Goal: Transaction & Acquisition: Purchase product/service

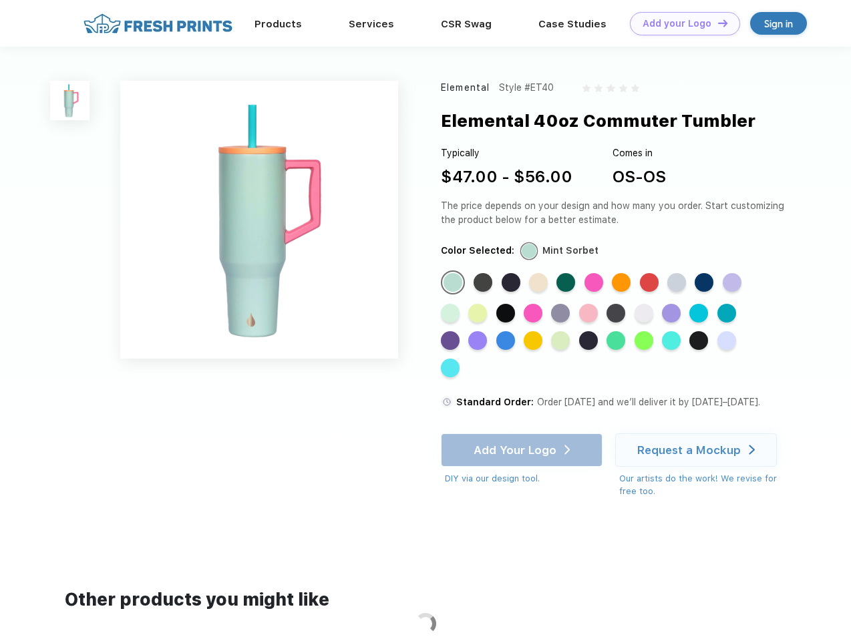
click at [680, 23] on link "Add your Logo Design Tool" at bounding box center [685, 23] width 110 height 23
click at [70, 100] on img at bounding box center [69, 100] width 39 height 39
click at [454, 283] on div "Standard Color" at bounding box center [452, 282] width 19 height 19
click at [484, 283] on div "Standard Color" at bounding box center [482, 282] width 19 height 19
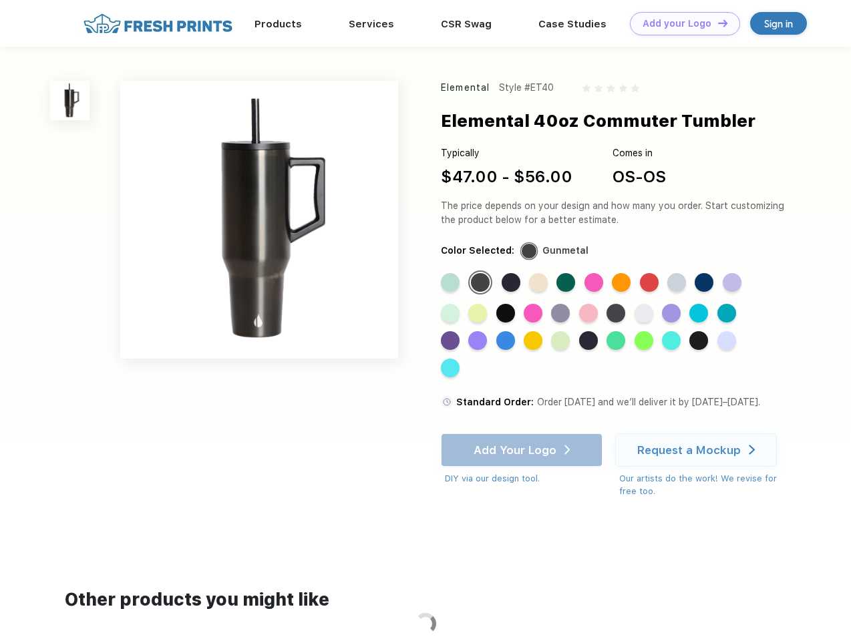
click at [512, 283] on div "Standard Color" at bounding box center [510, 282] width 19 height 19
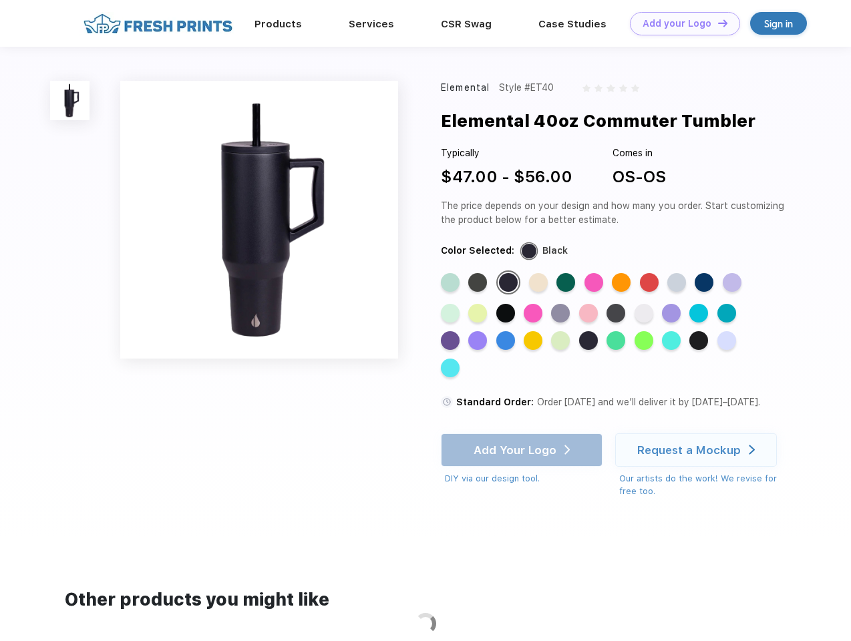
click at [539, 283] on div "Standard Color" at bounding box center [538, 282] width 19 height 19
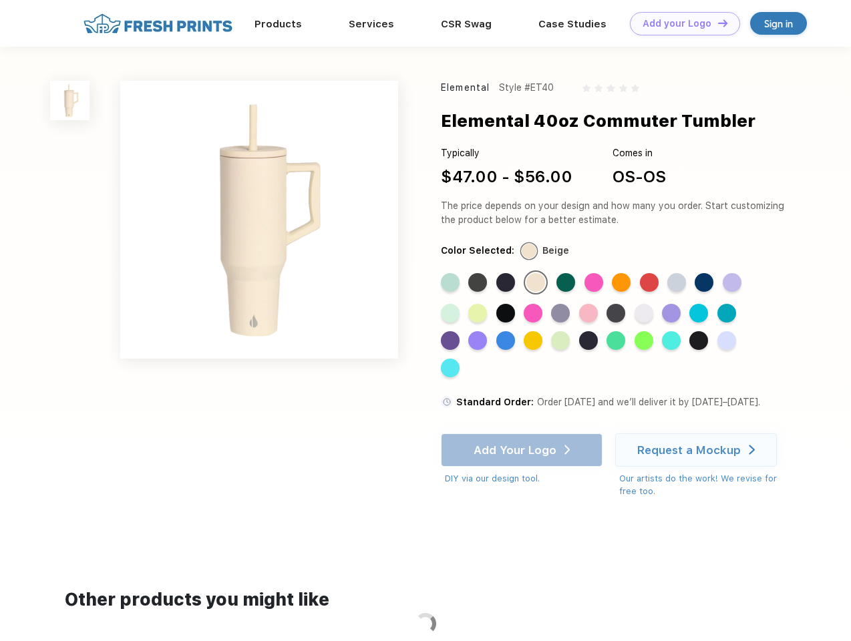
click at [567, 283] on div "Standard Color" at bounding box center [565, 282] width 19 height 19
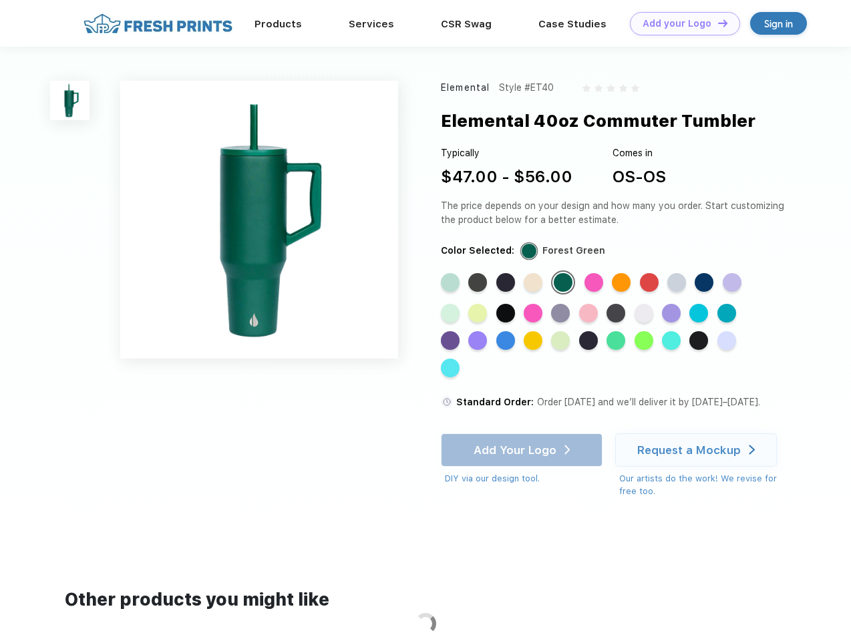
click at [595, 283] on div "Standard Color" at bounding box center [593, 282] width 19 height 19
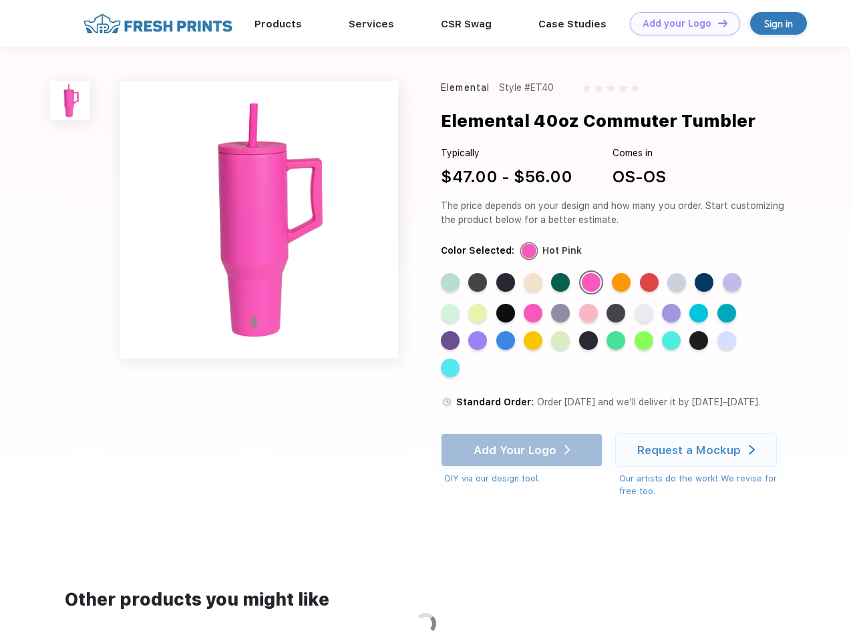
click at [622, 283] on div "Standard Color" at bounding box center [621, 282] width 19 height 19
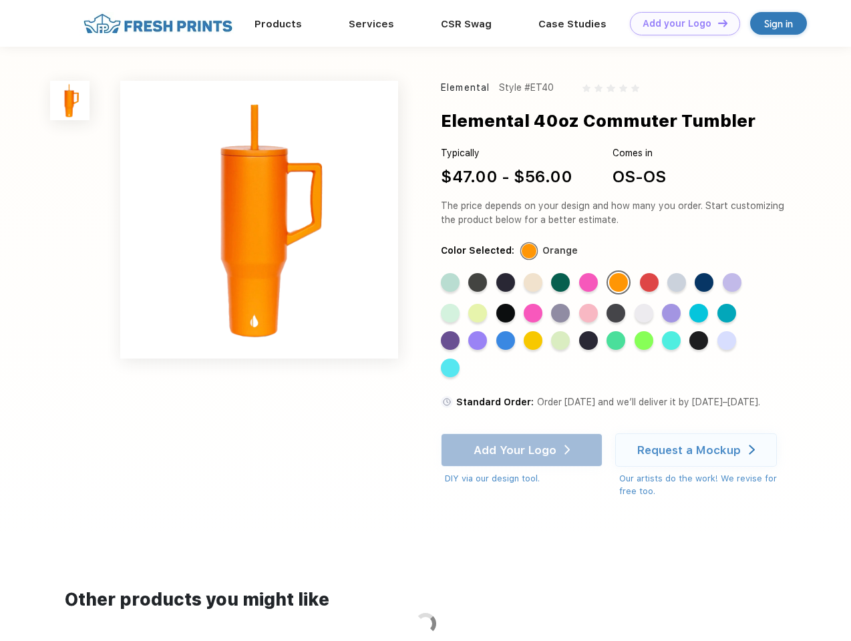
click at [650, 283] on div "Standard Color" at bounding box center [649, 282] width 19 height 19
